Goal: Task Accomplishment & Management: Manage account settings

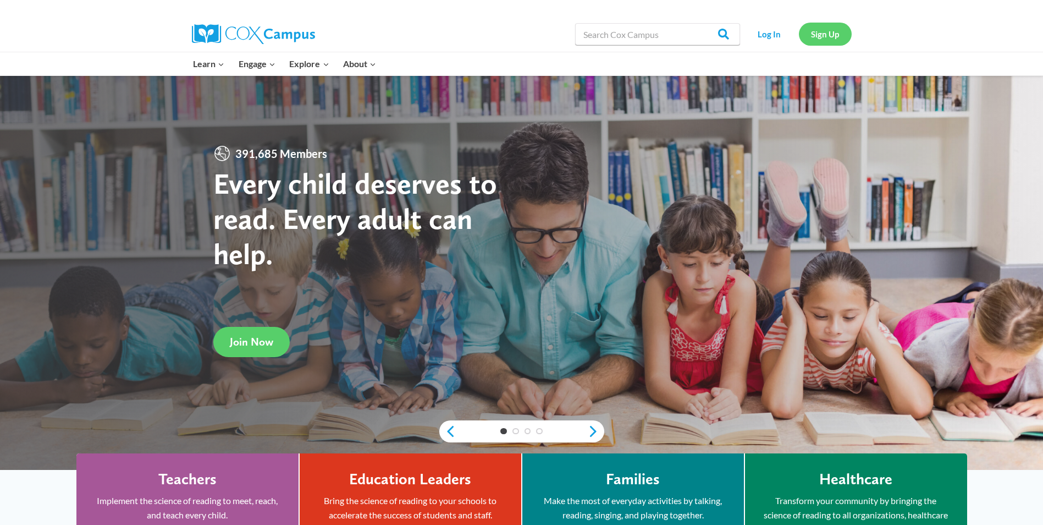
click at [814, 35] on link "Sign Up" at bounding box center [825, 34] width 53 height 23
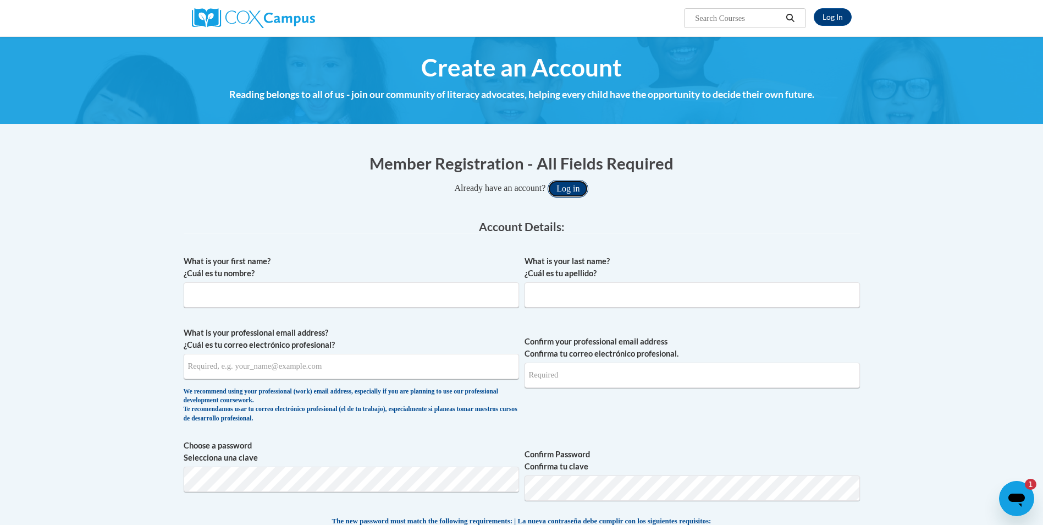
click at [585, 183] on button "Log in" at bounding box center [568, 189] width 41 height 18
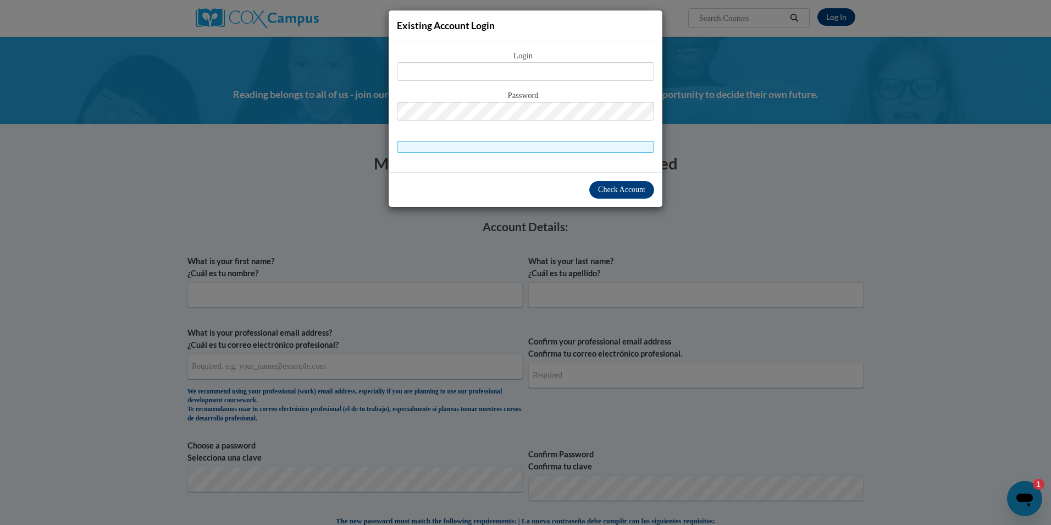
drag, startPoint x: 491, startPoint y: 184, endPoint x: 521, endPoint y: 204, distance: 36.5
click at [521, 204] on div "Check Account" at bounding box center [526, 189] width 274 height 35
click at [621, 194] on button "Check Account" at bounding box center [622, 190] width 65 height 18
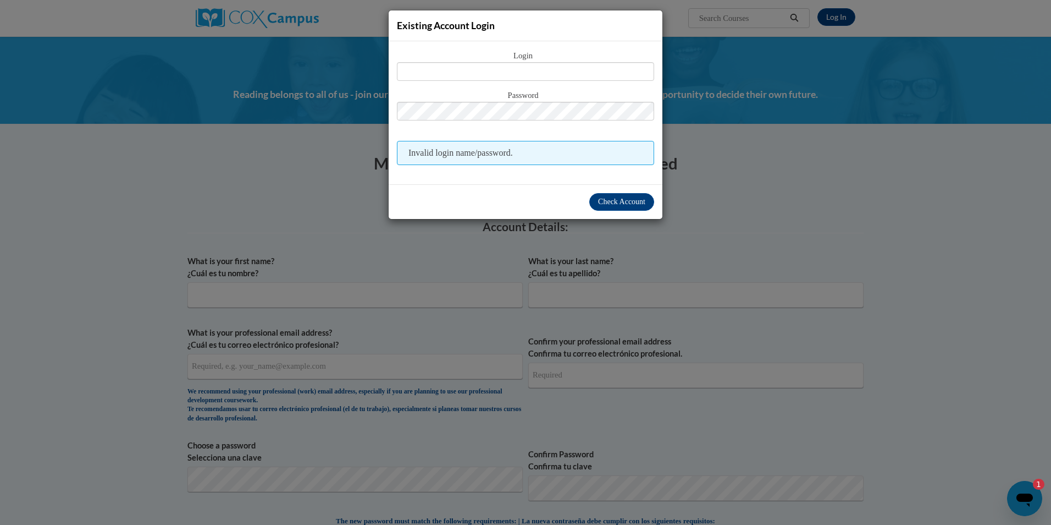
click at [467, 27] on span "Existing Account Login" at bounding box center [446, 26] width 98 height 12
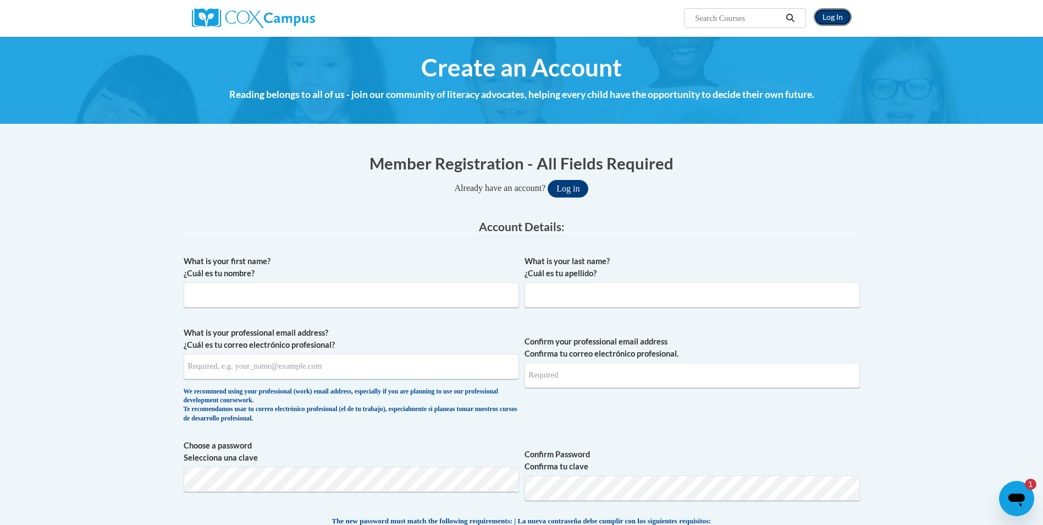
click at [842, 23] on link "Log In" at bounding box center [833, 17] width 38 height 18
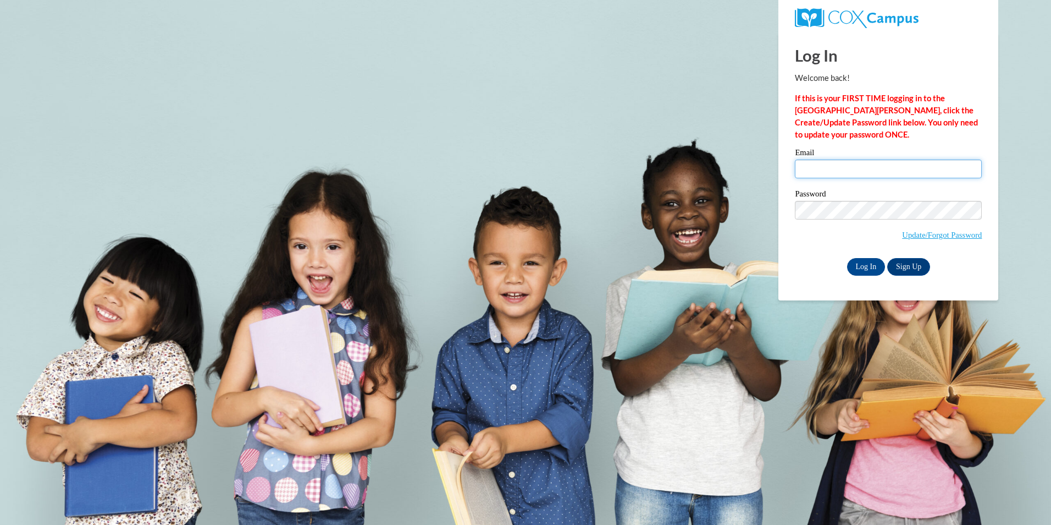
click at [847, 175] on input "Email" at bounding box center [888, 168] width 187 height 19
type input "[EMAIL_ADDRESS][DOMAIN_NAME]"
click at [870, 268] on input "Log In" at bounding box center [866, 267] width 38 height 18
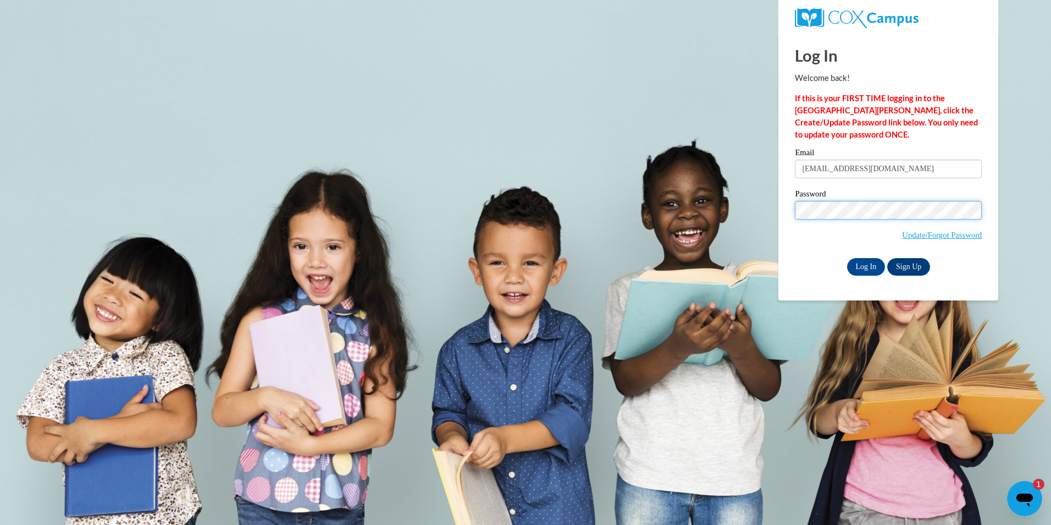
click at [847, 258] on input "Log In" at bounding box center [866, 267] width 38 height 18
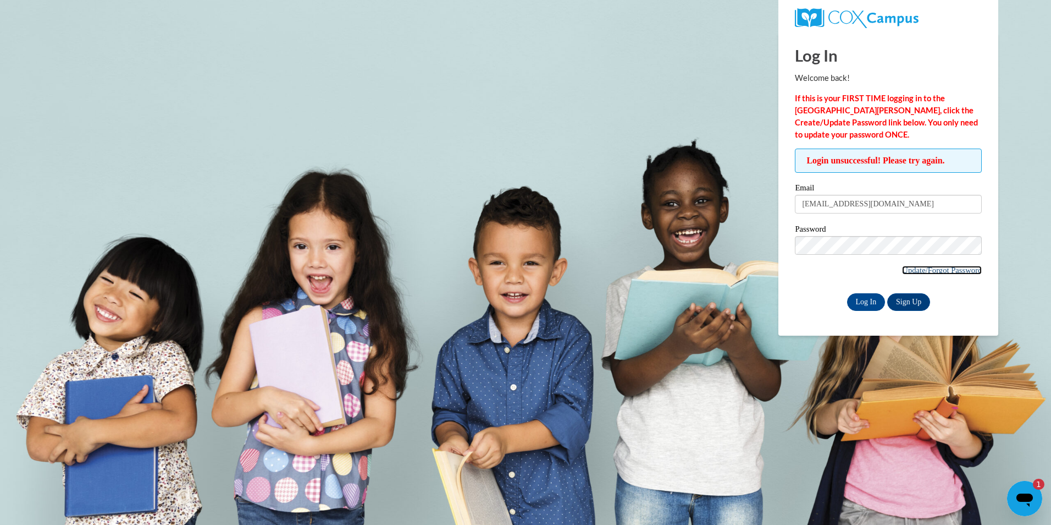
click at [937, 273] on link "Update/Forgot Password" at bounding box center [942, 270] width 80 height 9
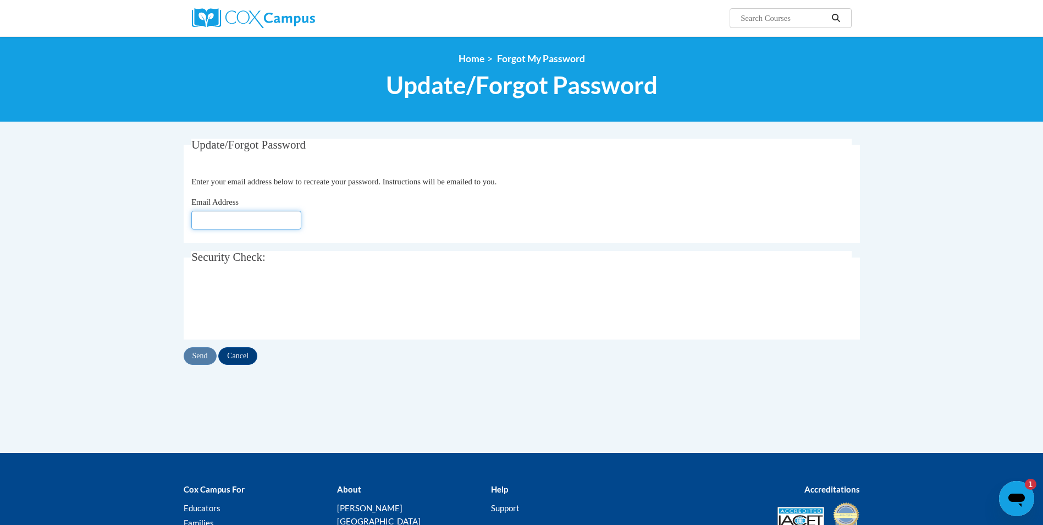
click at [206, 225] on input "Email Address" at bounding box center [246, 220] width 110 height 19
type input "Rikkilynntimms@outlook.com"
click at [205, 355] on input "Send" at bounding box center [200, 356] width 33 height 18
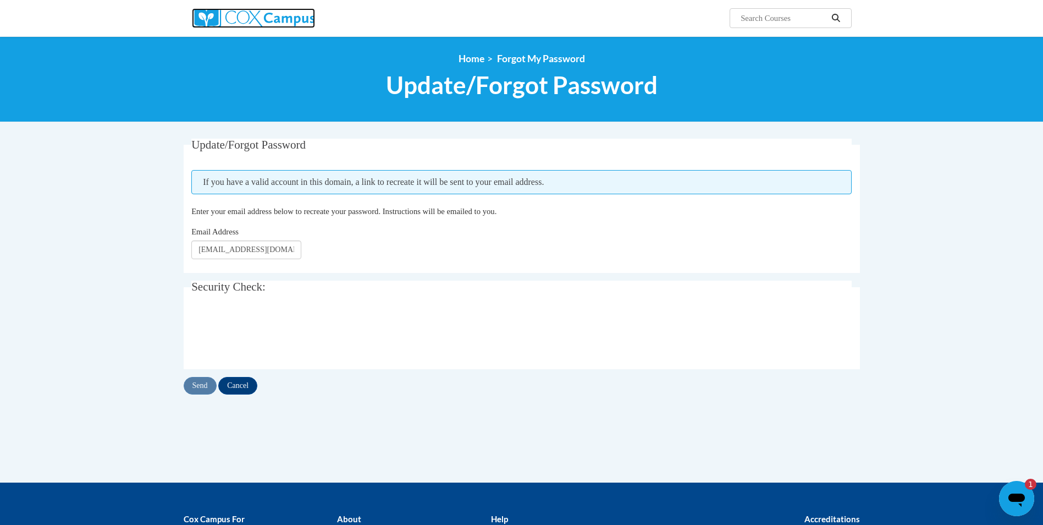
click at [280, 10] on img at bounding box center [253, 18] width 123 height 20
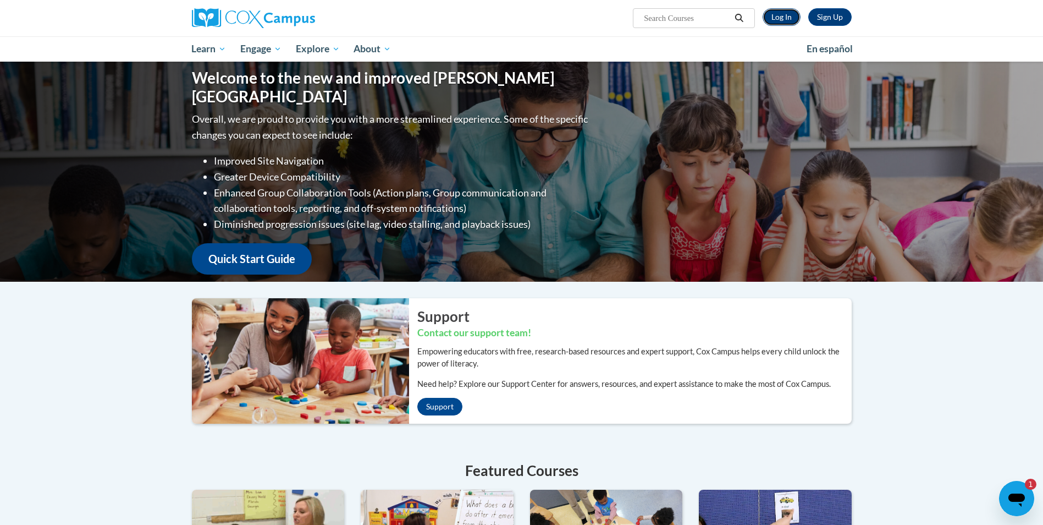
click at [776, 18] on link "Log In" at bounding box center [782, 17] width 38 height 18
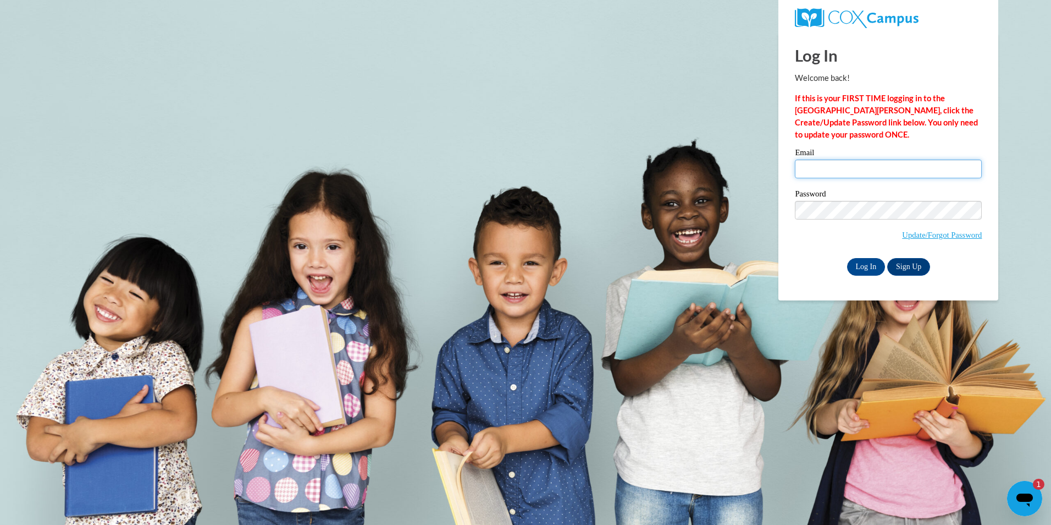
click at [827, 166] on input "Email" at bounding box center [888, 168] width 187 height 19
type input "[EMAIL_ADDRESS][DOMAIN_NAME]"
click at [853, 139] on p "If this is your FIRST TIME logging in to the [GEOGRAPHIC_DATA][PERSON_NAME], cl…" at bounding box center [888, 116] width 187 height 48
click at [847, 258] on input "Log In" at bounding box center [866, 267] width 38 height 18
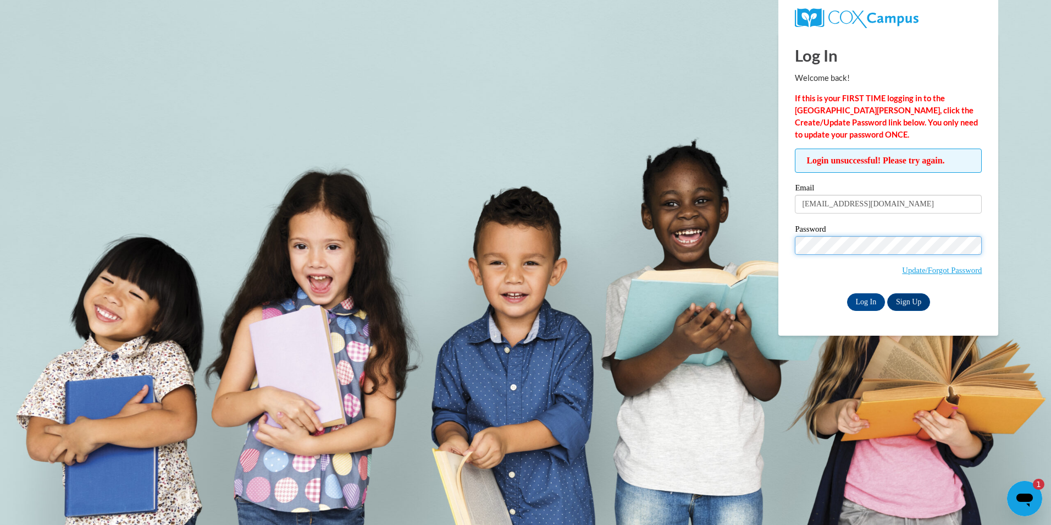
click at [847, 293] on input "Log In" at bounding box center [866, 302] width 38 height 18
click at [902, 266] on link "Update/Forgot Password" at bounding box center [942, 270] width 80 height 9
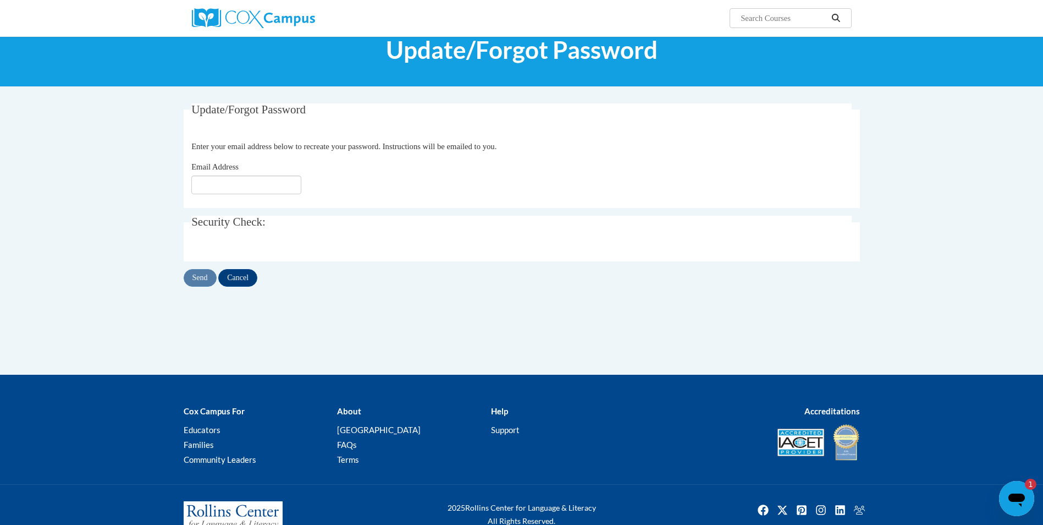
scroll to position [55, 0]
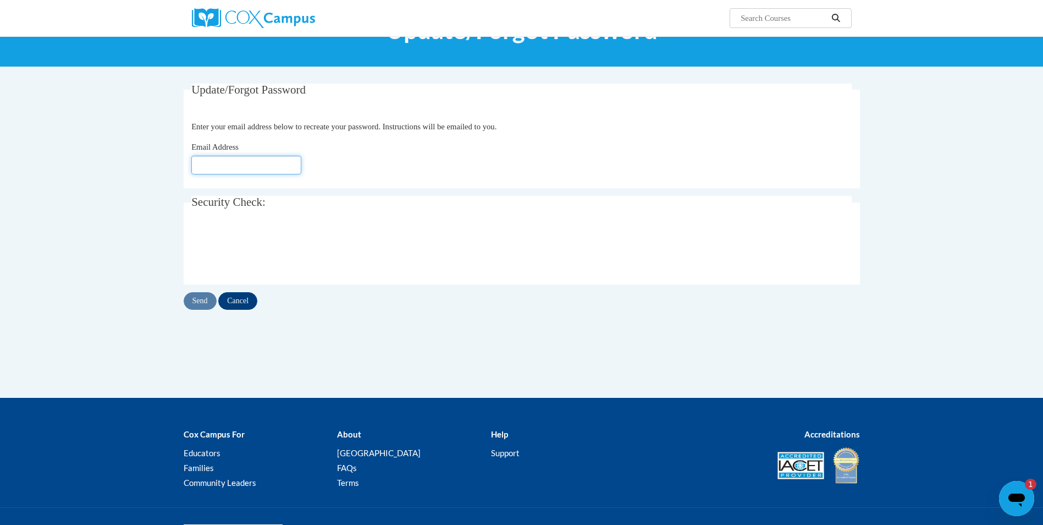
click at [224, 163] on input "Email Address" at bounding box center [246, 165] width 110 height 19
type input "Rikkilynntimms@outlook.com"
click at [207, 299] on input "Send" at bounding box center [200, 301] width 33 height 18
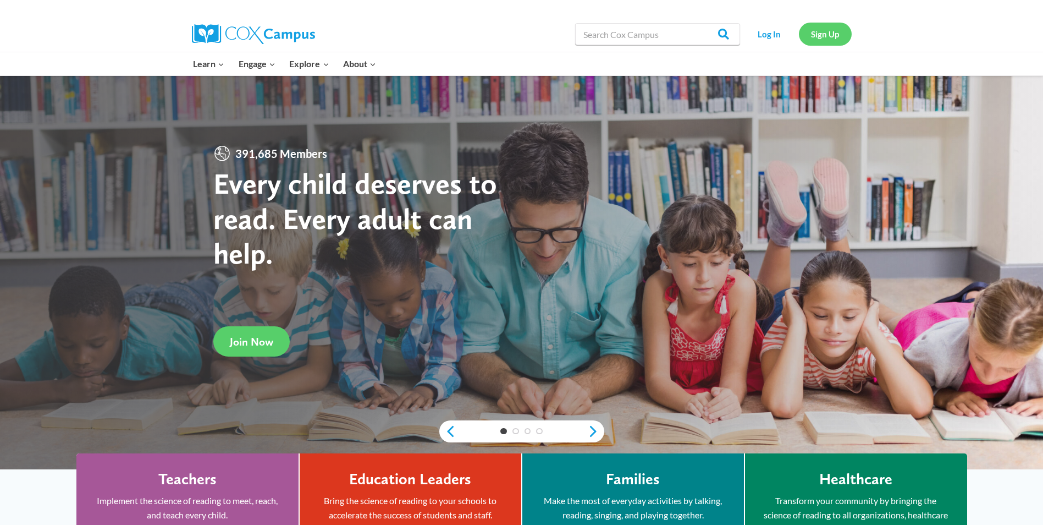
click at [836, 35] on link "Sign Up" at bounding box center [825, 34] width 53 height 23
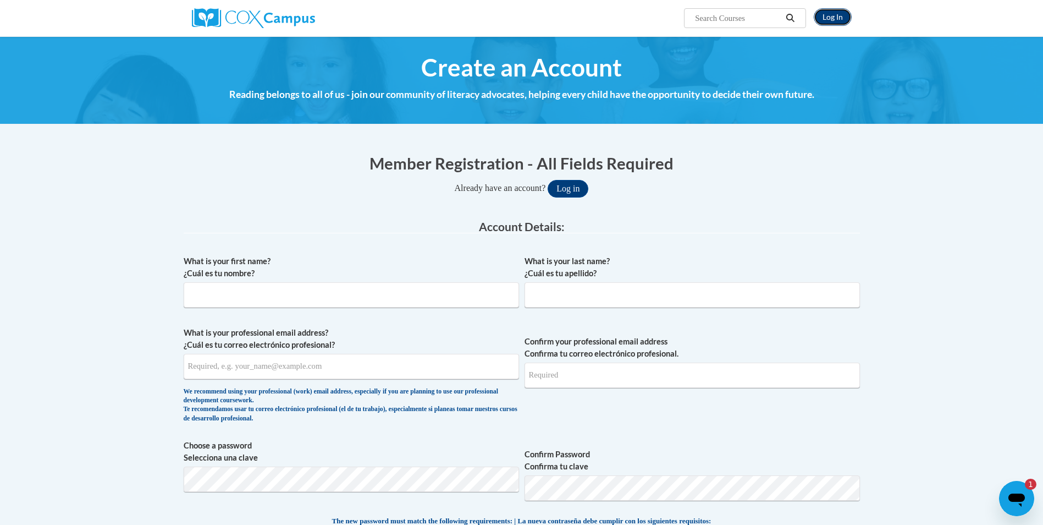
click at [832, 20] on link "Log In" at bounding box center [833, 17] width 38 height 18
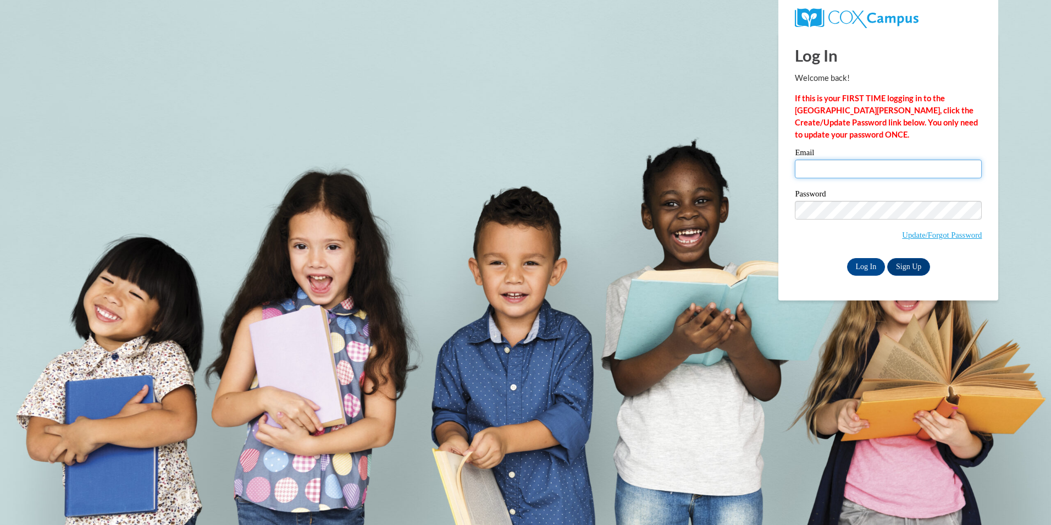
click at [843, 169] on input "Email" at bounding box center [888, 168] width 187 height 19
type input "[EMAIL_ADDRESS][DOMAIN_NAME]"
click at [857, 264] on input "Log In" at bounding box center [866, 267] width 38 height 18
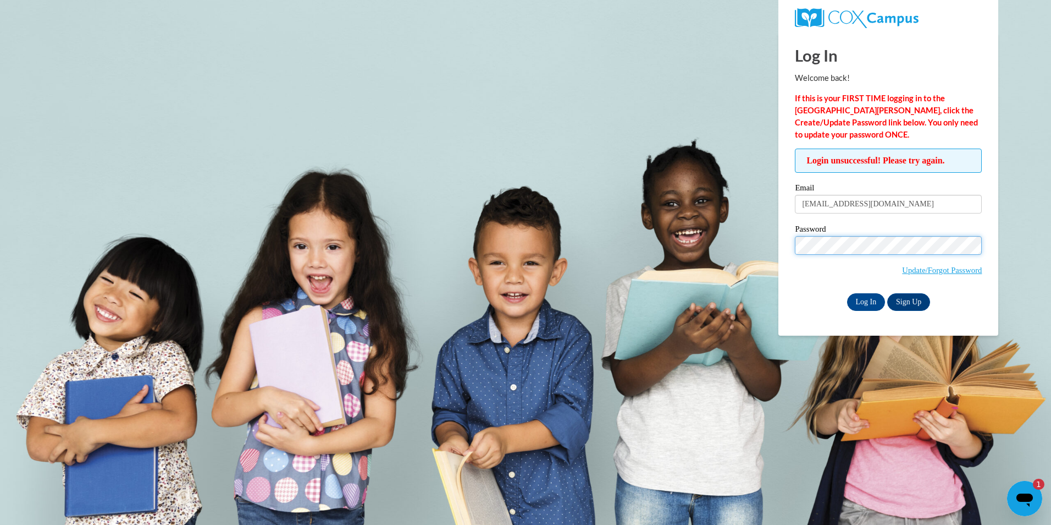
click at [847, 293] on input "Log In" at bounding box center [866, 302] width 38 height 18
